Goal: Find specific page/section: Find specific page/section

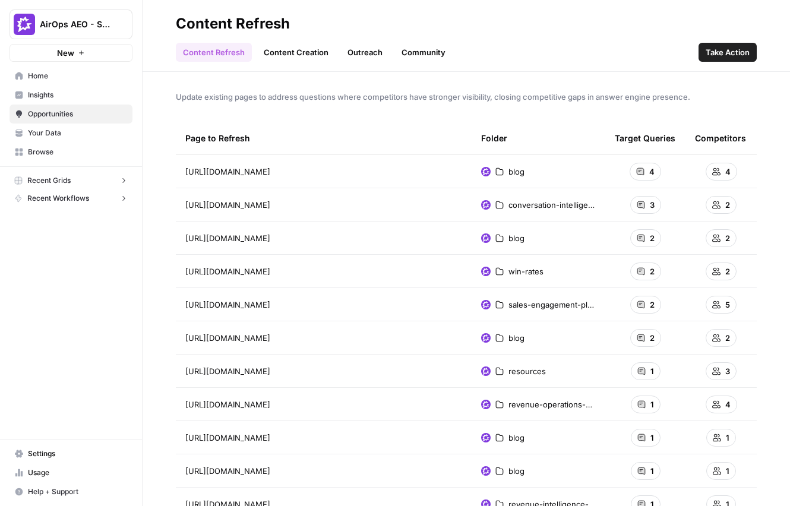
click at [525, 167] on td "blog" at bounding box center [539, 171] width 134 height 33
click at [628, 173] on td "4" at bounding box center [645, 171] width 80 height 33
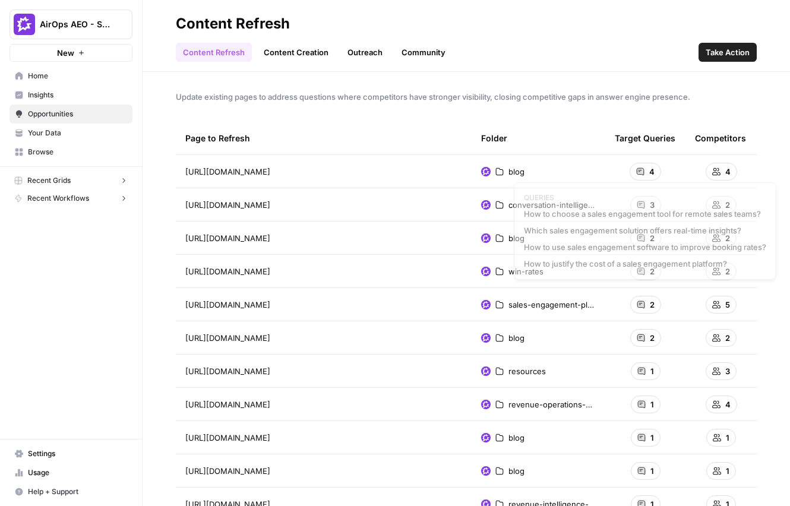
click at [287, 56] on link "Content Creation" at bounding box center [296, 52] width 79 height 19
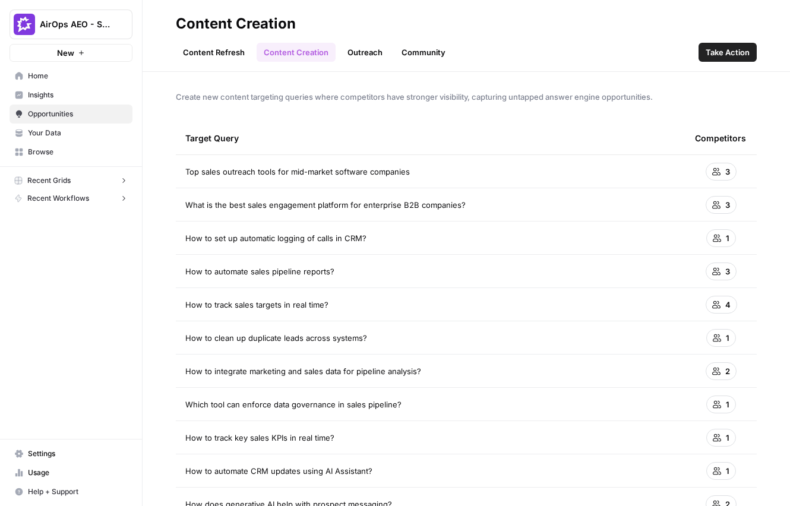
click at [735, 45] on button "Take Action" at bounding box center [727, 52] width 58 height 19
click at [65, 197] on span "AEO Content Creation" at bounding box center [83, 199] width 87 height 11
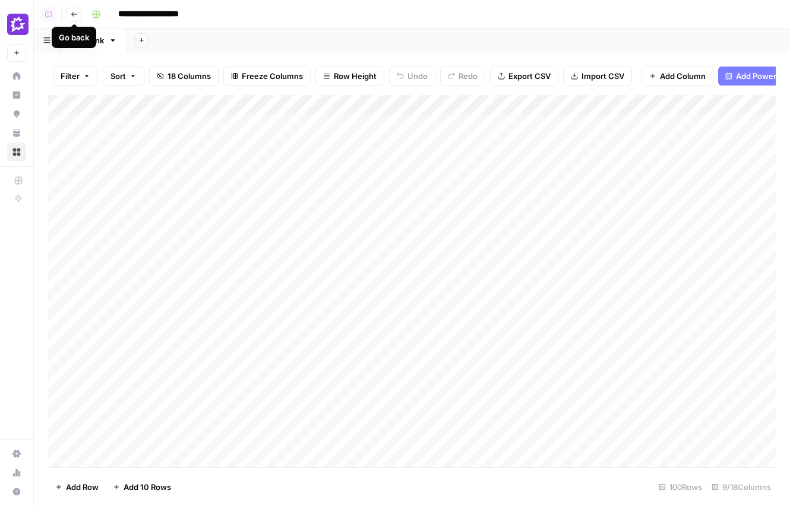
click at [68, 14] on button "Go back" at bounding box center [74, 14] width 15 height 15
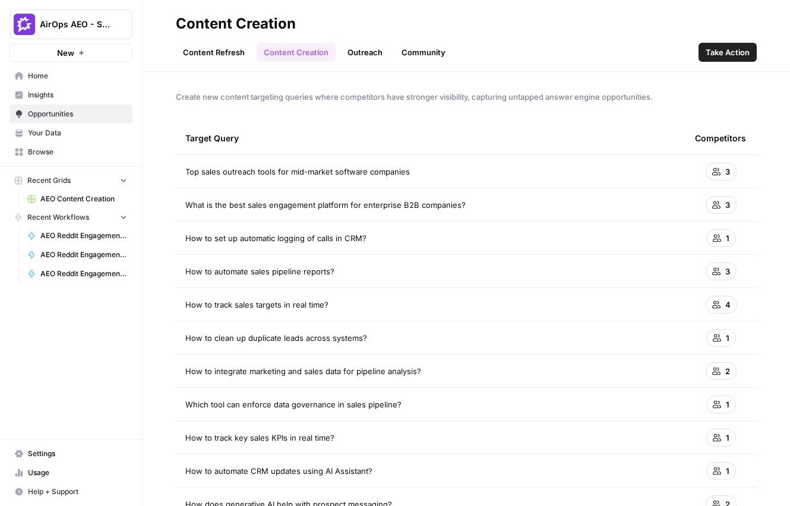
click at [123, 182] on icon "button" at bounding box center [123, 180] width 8 height 8
click at [125, 195] on icon "button" at bounding box center [123, 198] width 8 height 8
click at [107, 30] on span "AirOps AEO - Single Brand (Gong)" at bounding box center [76, 24] width 72 height 12
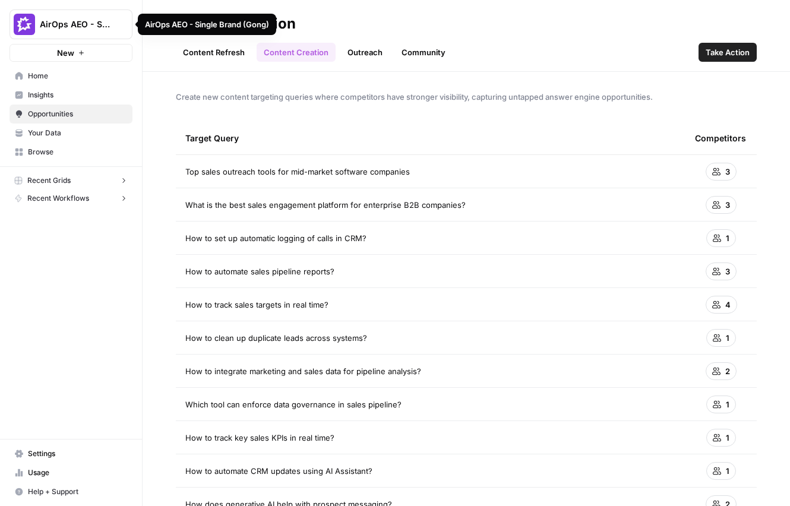
click at [107, 24] on span "AirOps AEO - Single Brand (Gong)" at bounding box center [76, 24] width 72 height 12
